Goal: Task Accomplishment & Management: Complete application form

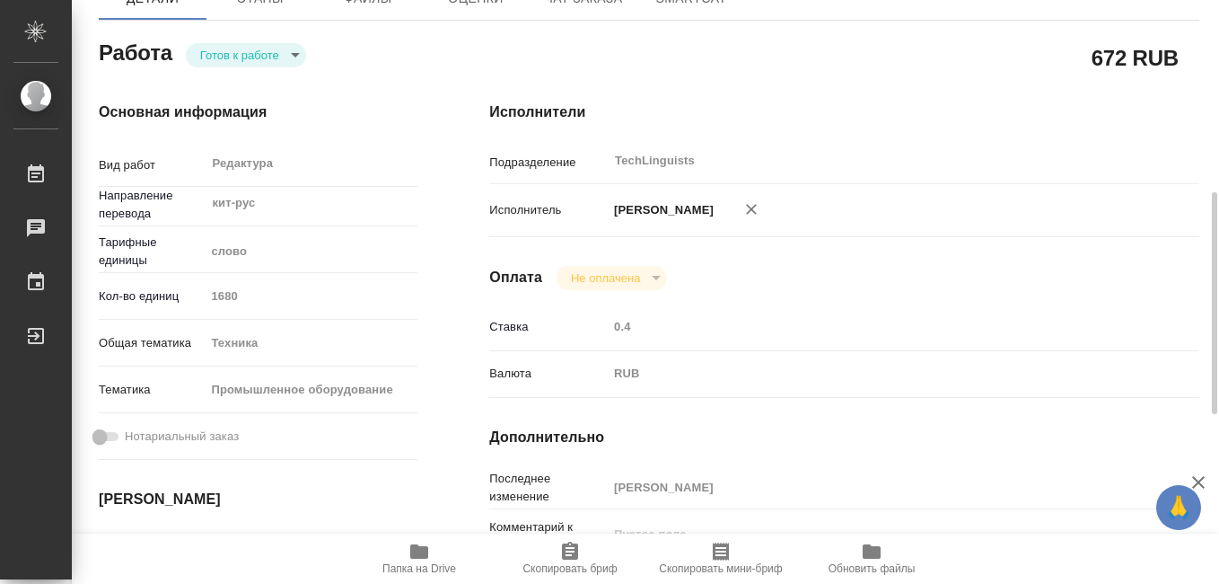
scroll to position [269, 0]
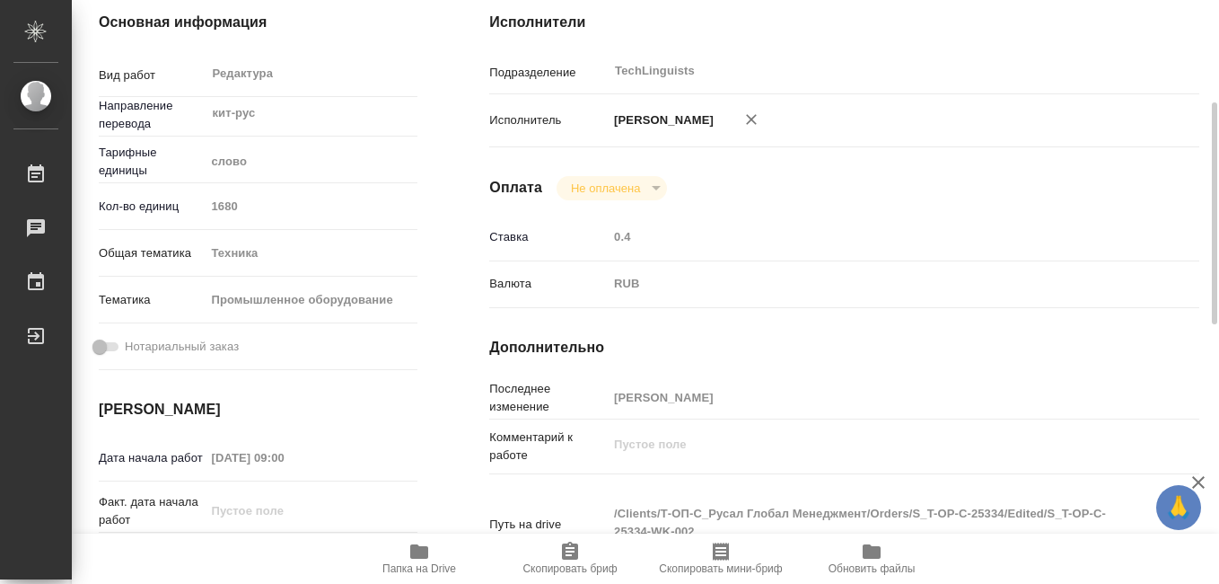
click at [708, 556] on span "Скопировать мини-бриф" at bounding box center [720, 558] width 129 height 34
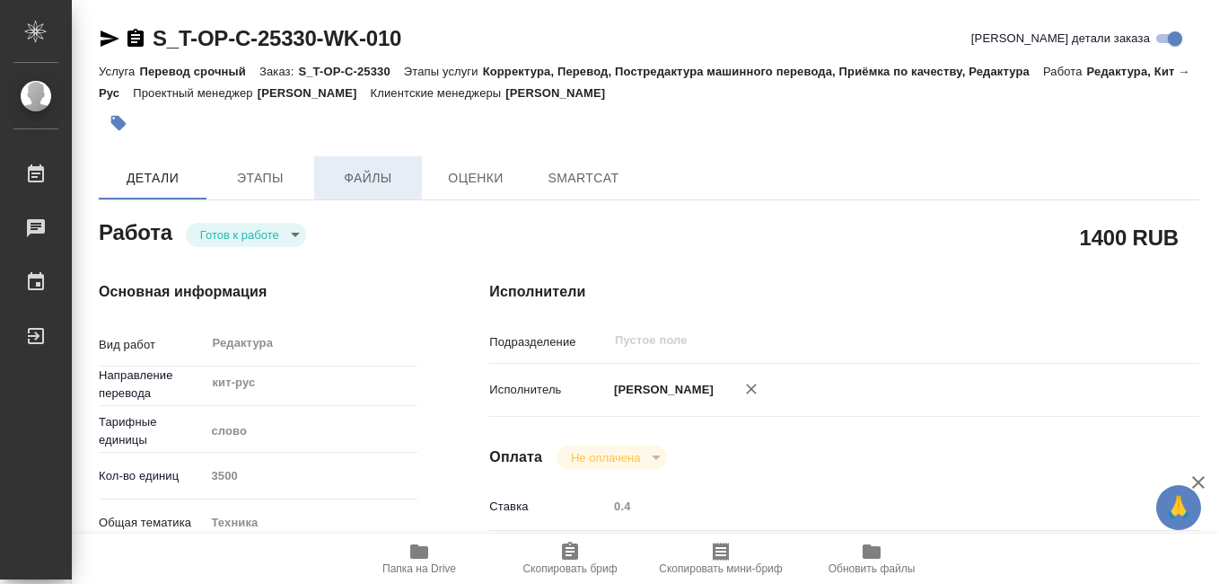
type textarea "x"
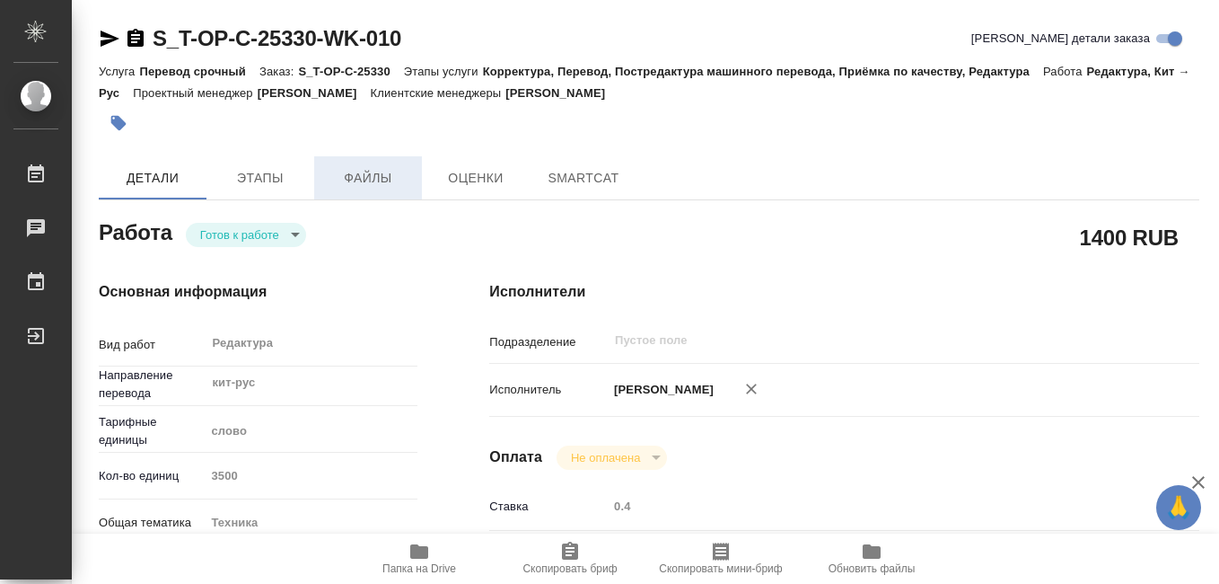
type textarea "x"
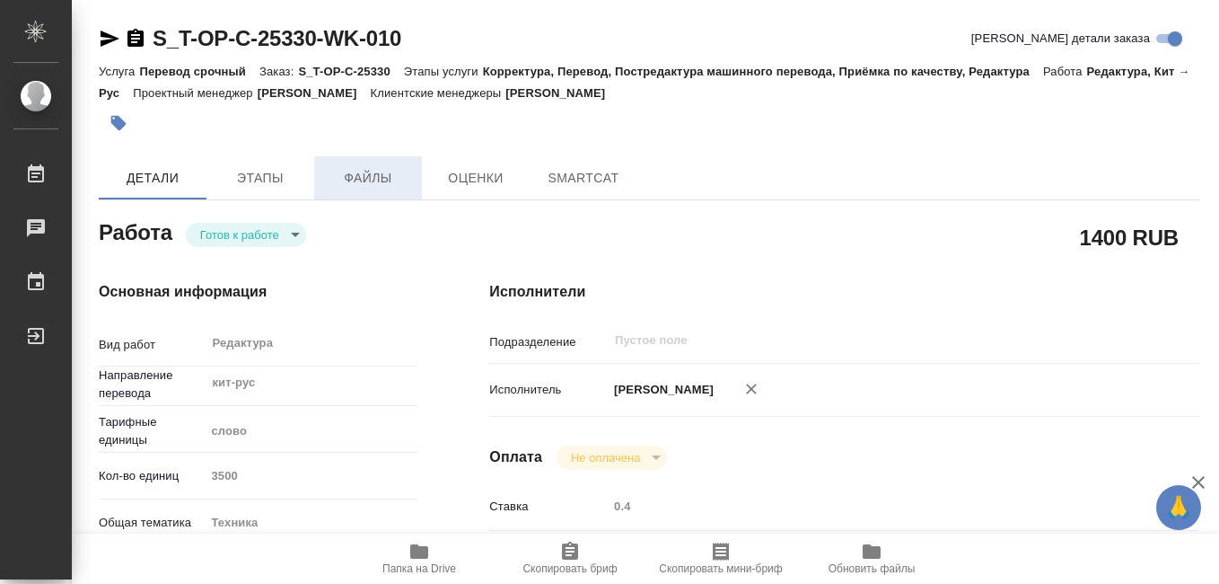
type textarea "x"
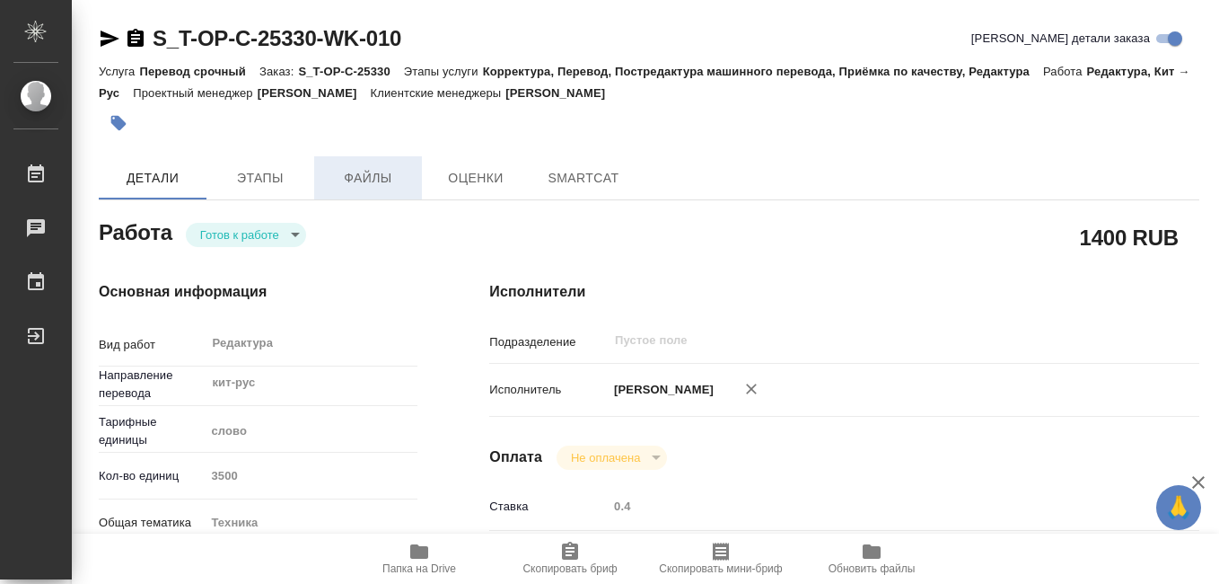
type textarea "x"
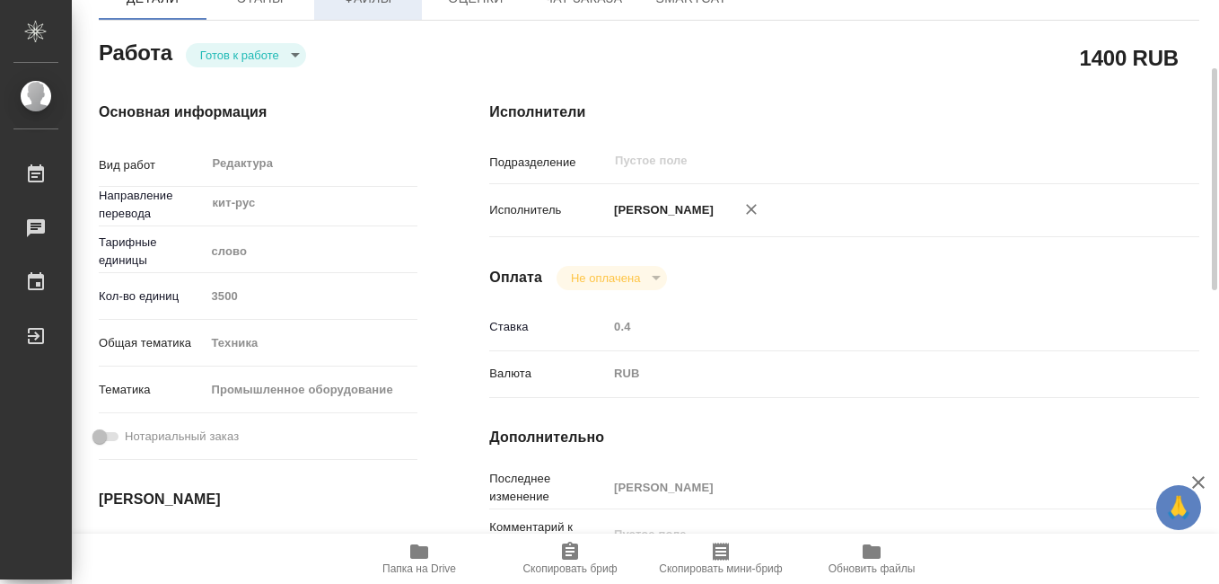
scroll to position [269, 0]
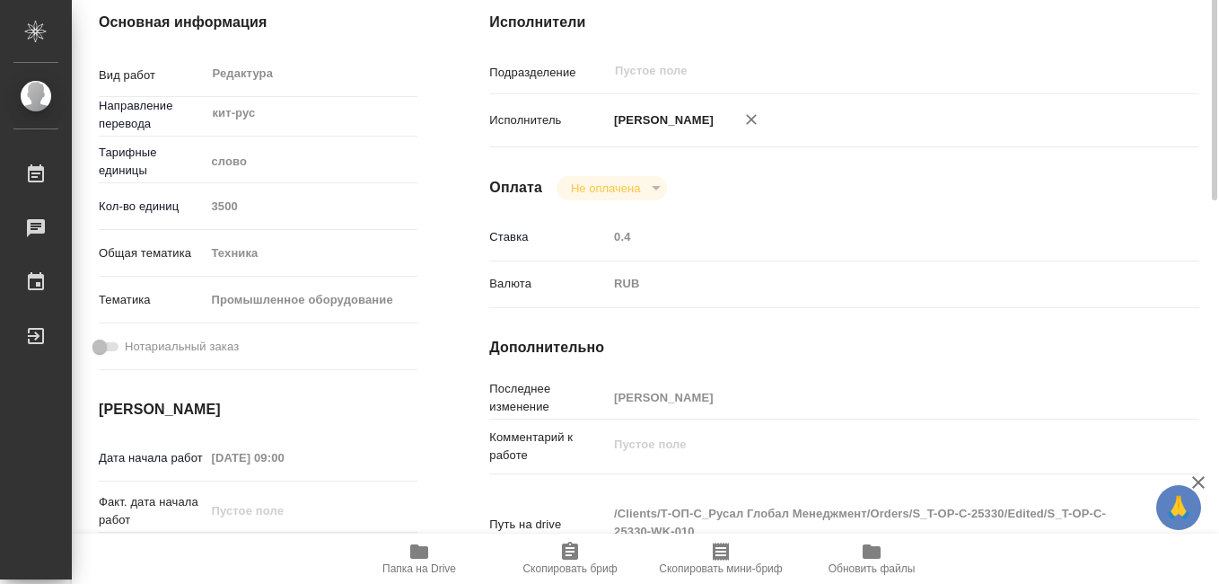
type textarea "x"
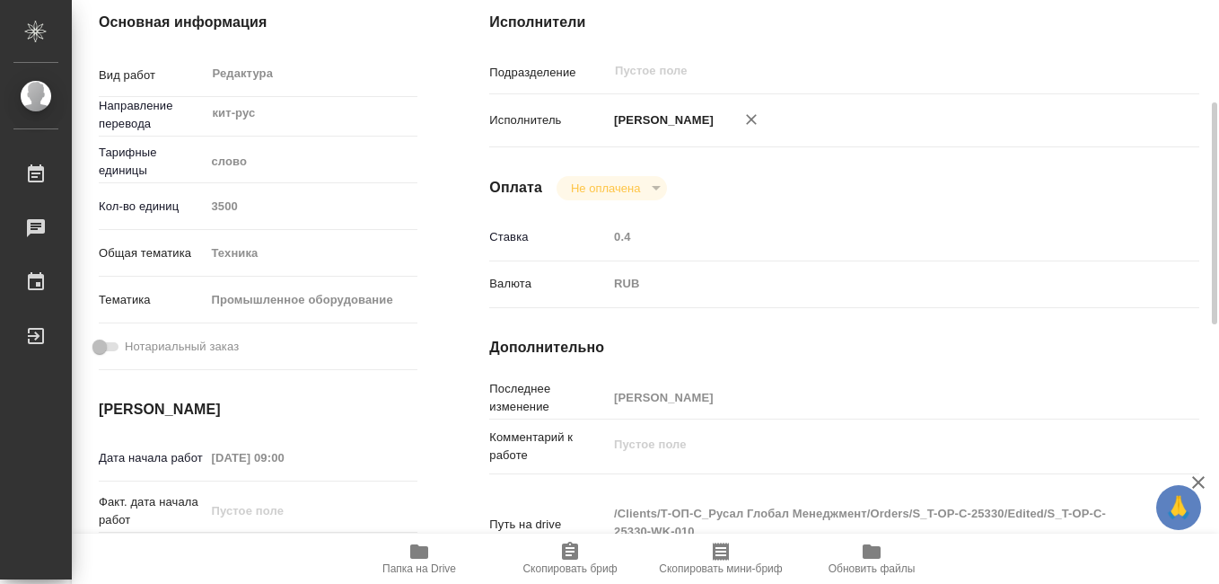
type textarea "x"
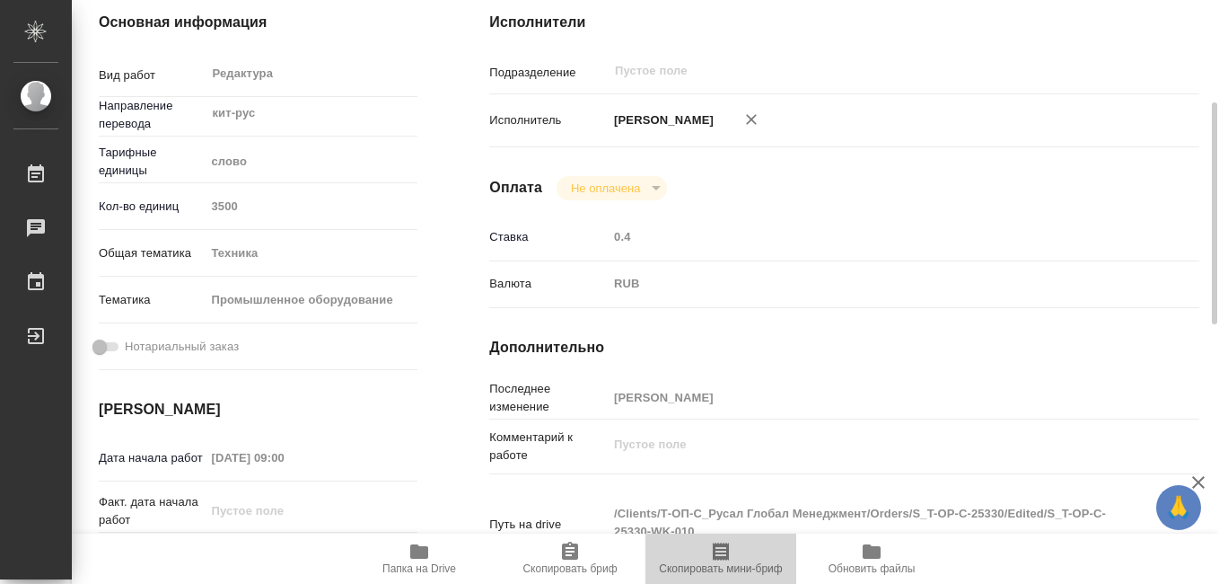
click at [728, 555] on icon "button" at bounding box center [721, 551] width 16 height 18
